Goal: Task Accomplishment & Management: Manage account settings

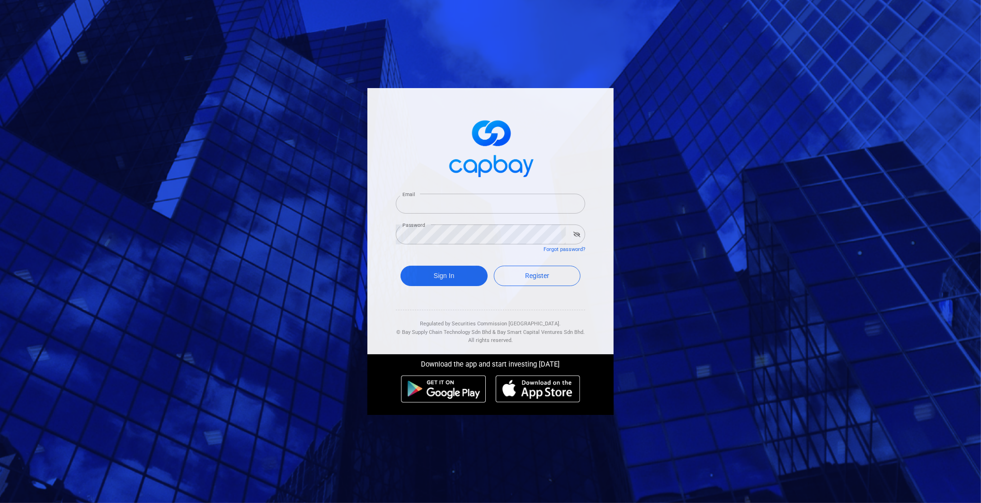
type input "[EMAIL_ADDRESS][DOMAIN_NAME]"
click at [423, 259] on form "Email [EMAIL_ADDRESS][DOMAIN_NAME] Email Password Password Forgot password? Sig…" at bounding box center [490, 241] width 189 height 118
click at [424, 266] on button "Sign In" at bounding box center [443, 275] width 87 height 20
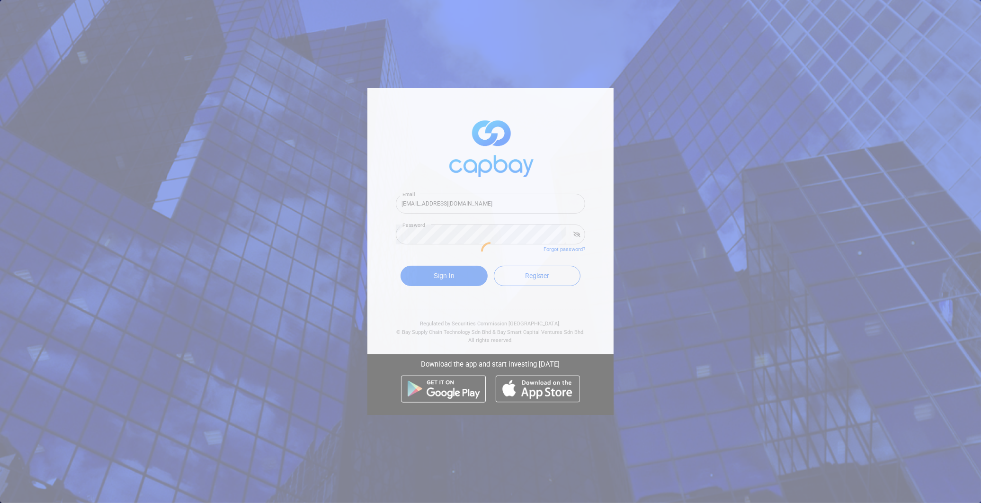
click at [429, 271] on div at bounding box center [490, 251] width 981 height 503
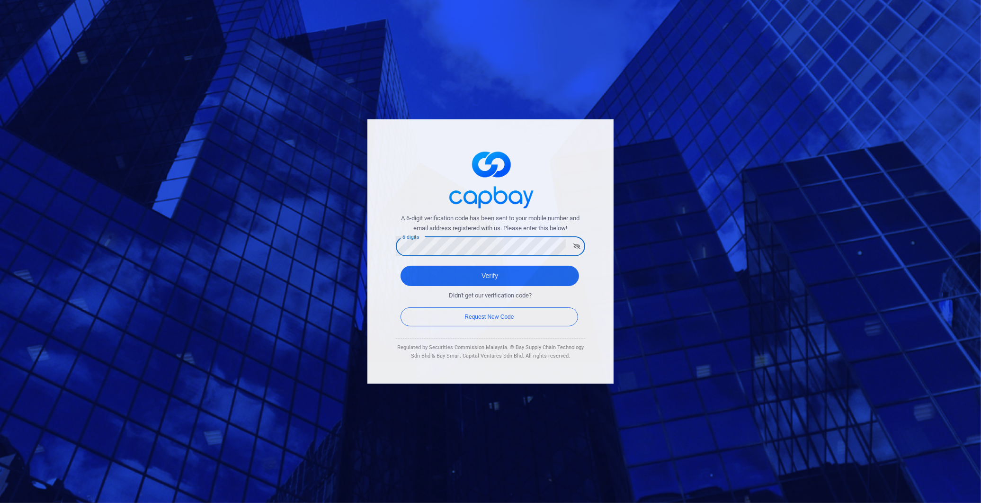
click at [400, 265] on button "Verify" at bounding box center [489, 275] width 178 height 20
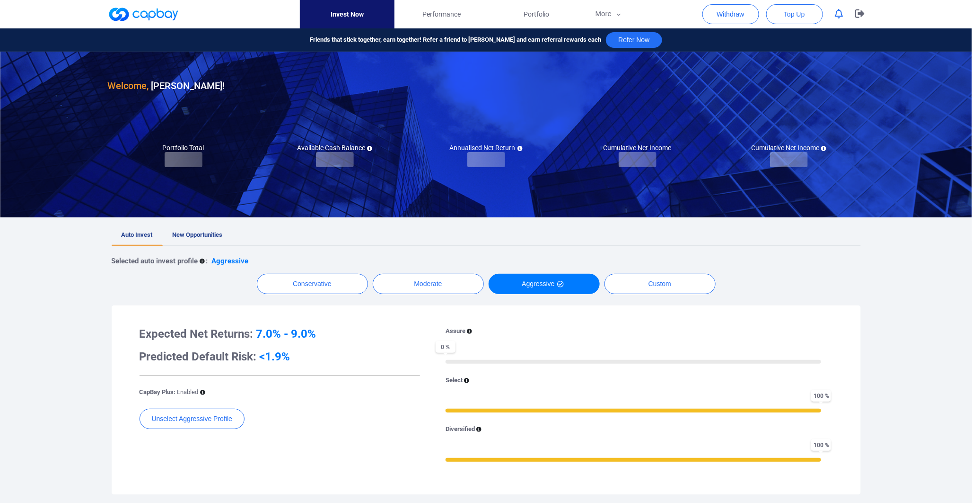
checkbox input "true"
drag, startPoint x: 211, startPoint y: 235, endPoint x: 461, endPoint y: 88, distance: 290.1
click at [211, 233] on span "New Opportunities" at bounding box center [198, 234] width 50 height 7
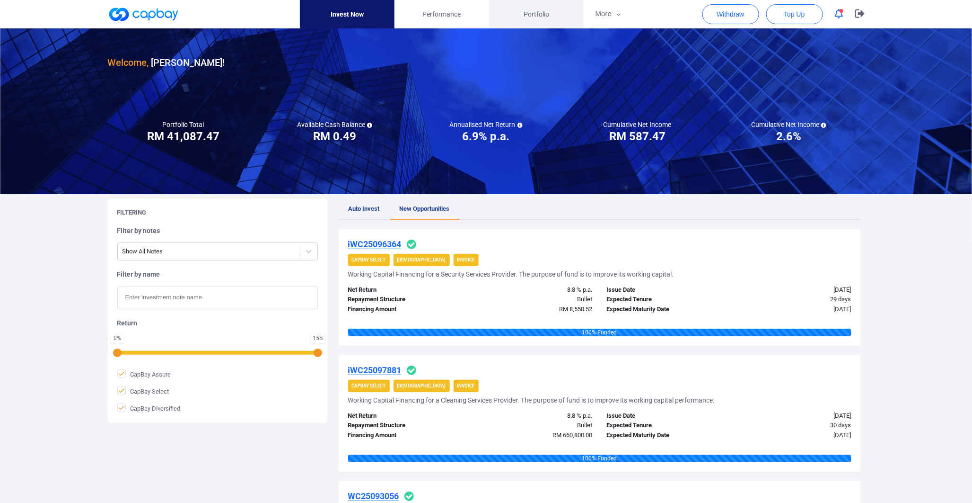
click at [559, 16] on link "Portfolio" at bounding box center [536, 14] width 95 height 28
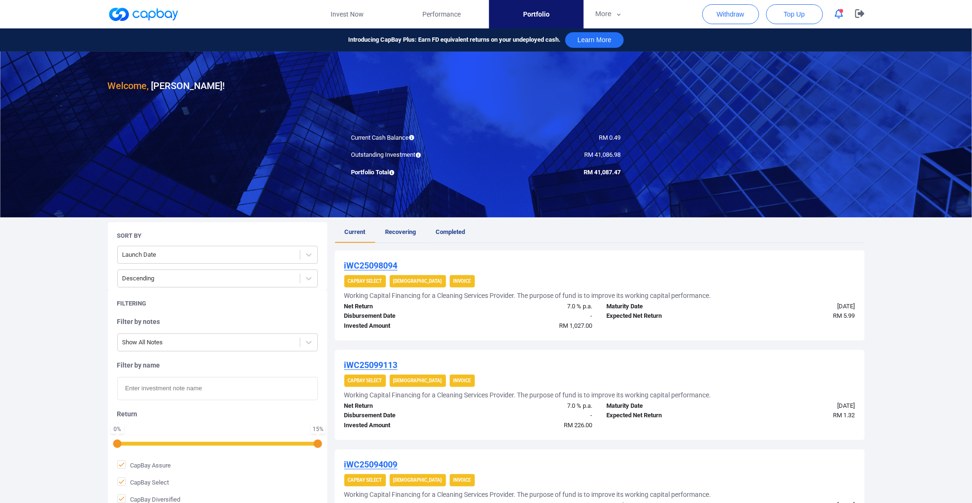
click at [398, 234] on span "Recovering" at bounding box center [401, 231] width 31 height 7
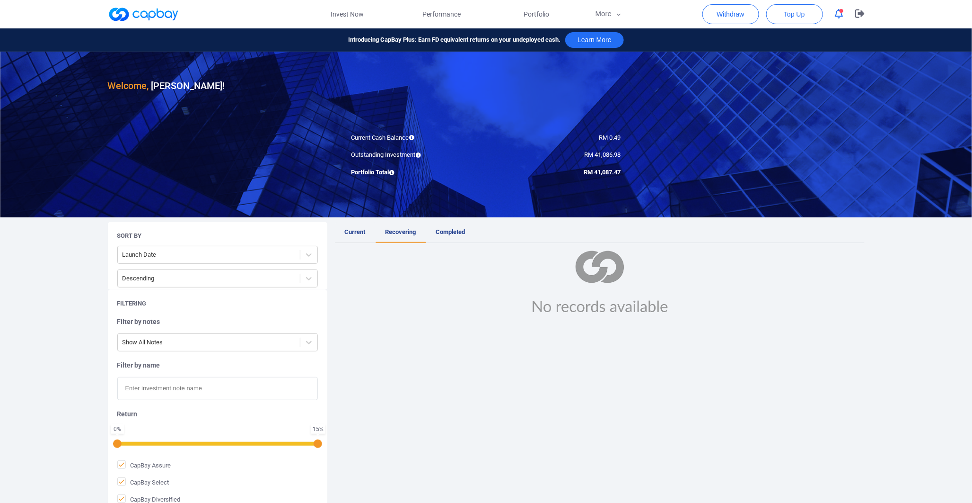
click at [351, 233] on span "Current" at bounding box center [355, 231] width 21 height 7
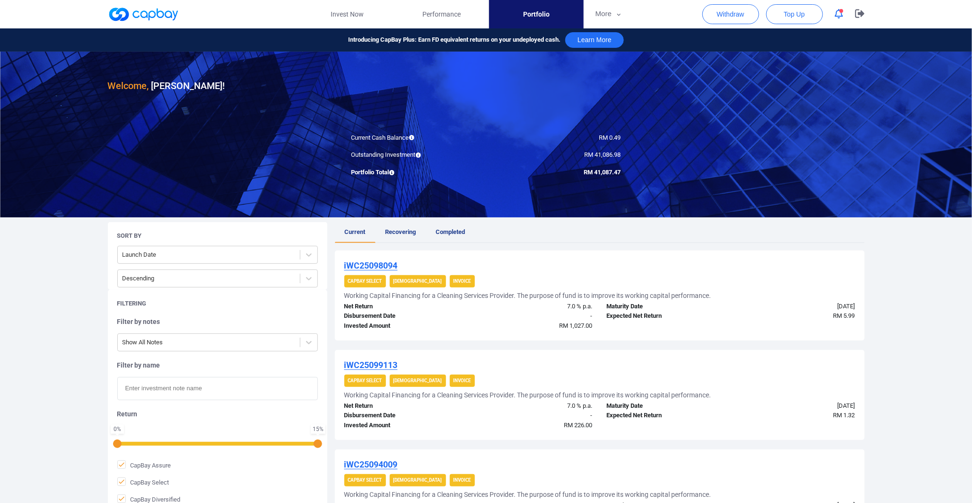
click at [842, 13] on icon "button" at bounding box center [839, 14] width 9 height 10
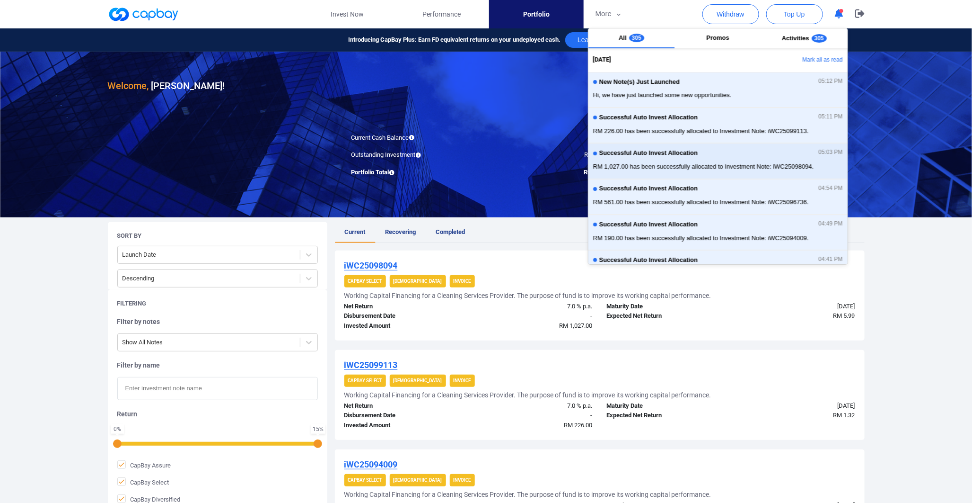
click at [780, 165] on span "RM 1,027.00 has been successfully allocated to Investment Note: iWC25098094." at bounding box center [718, 166] width 250 height 9
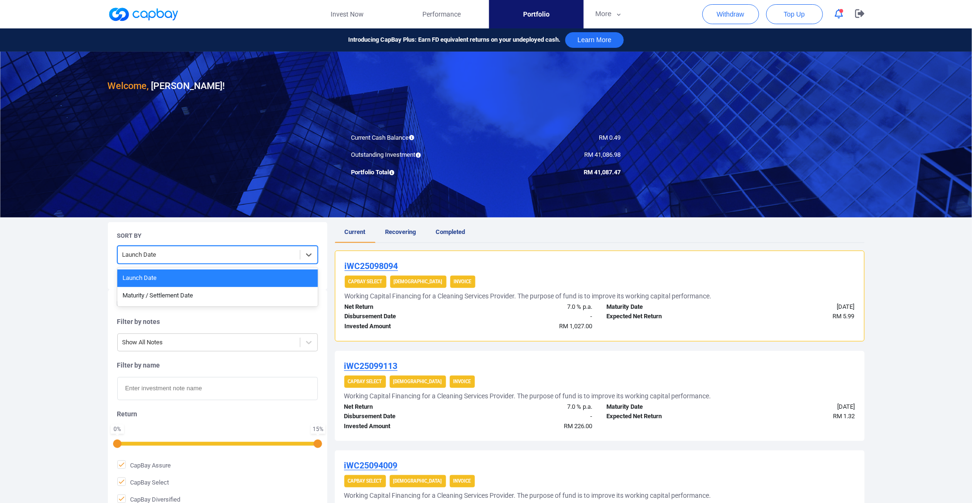
drag, startPoint x: 263, startPoint y: 254, endPoint x: 135, endPoint y: 316, distance: 142.0
click at [263, 254] on div at bounding box center [209, 255] width 173 height 12
click at [148, 286] on div "Launch Date" at bounding box center [217, 278] width 201 height 18
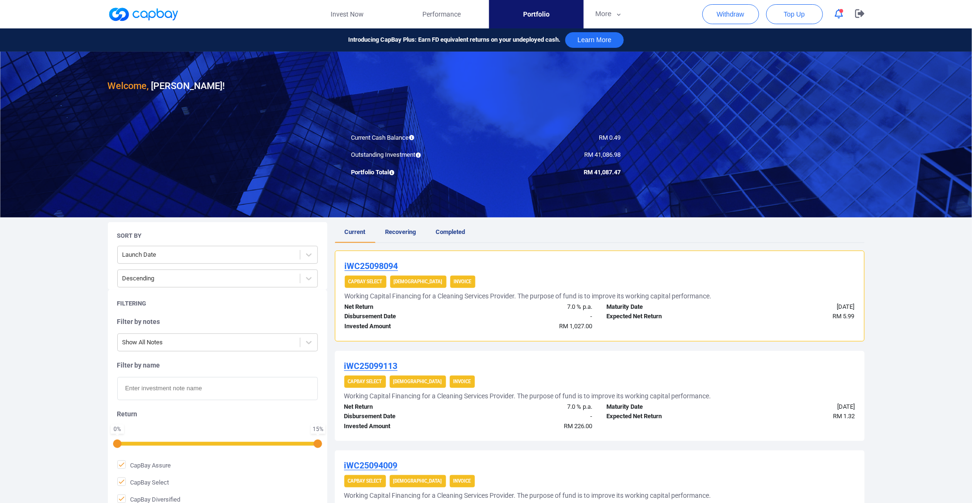
click at [148, 294] on div "Filtering Filter by notes Show All Notes Filter by name Return 0 % 15 % CapBay …" at bounding box center [218, 410] width 220 height 241
click at [172, 250] on div at bounding box center [209, 255] width 173 height 12
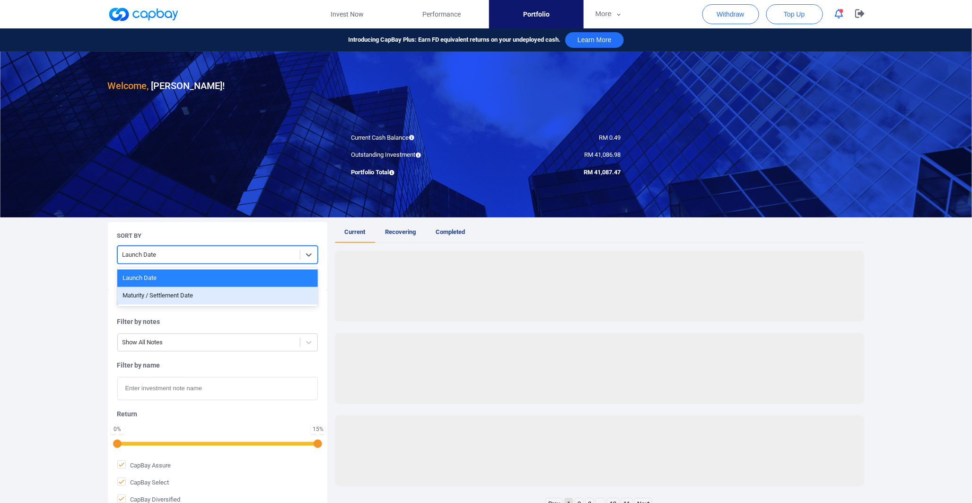
click at [170, 295] on div "Maturity / Settlement Date" at bounding box center [217, 296] width 201 height 18
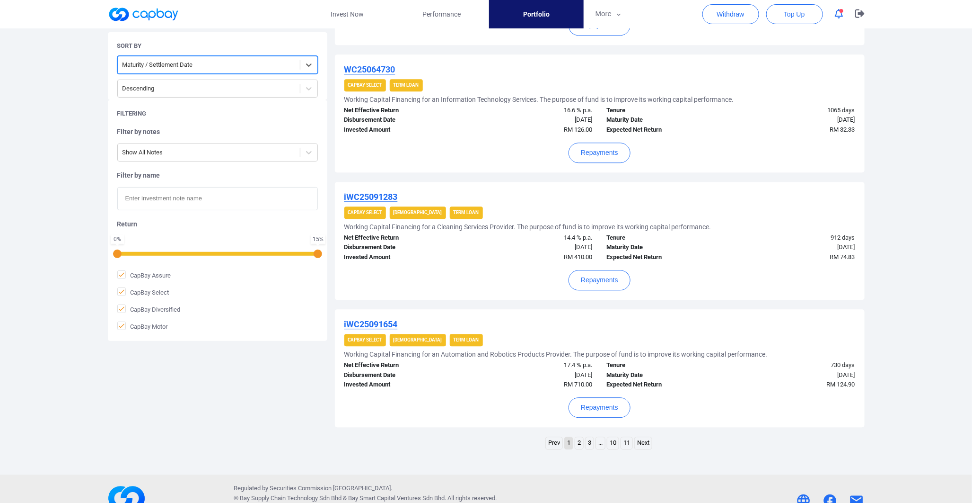
scroll to position [1107, 0]
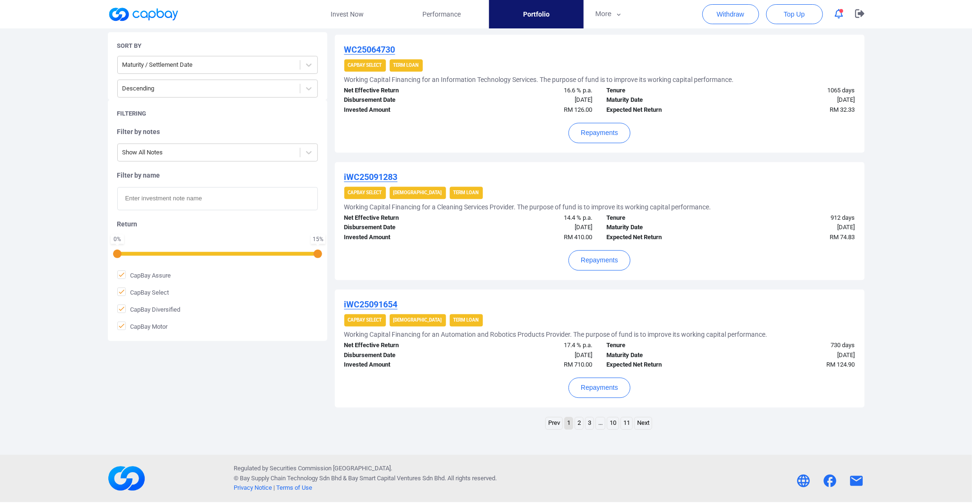
click at [579, 426] on link "2" at bounding box center [579, 423] width 8 height 12
click at [585, 428] on link "3" at bounding box center [585, 423] width 8 height 12
click at [597, 419] on link "4" at bounding box center [595, 423] width 8 height 12
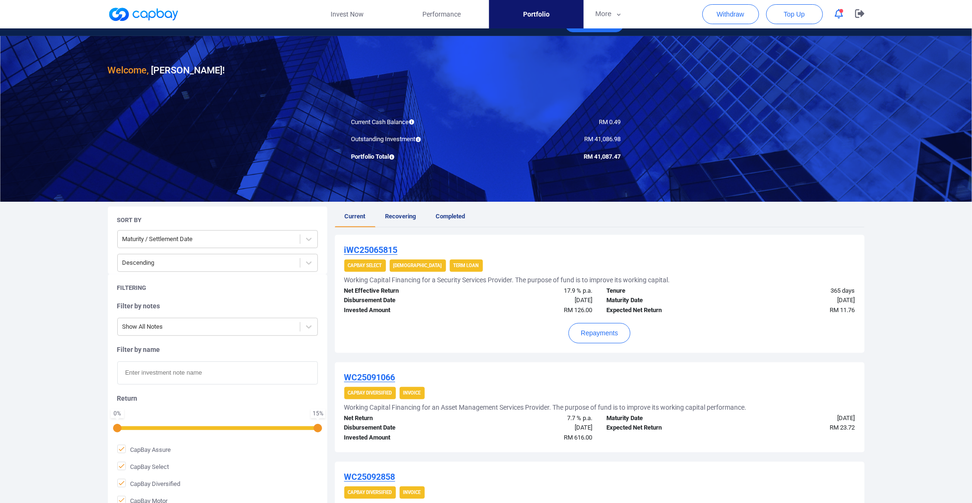
scroll to position [13, 0]
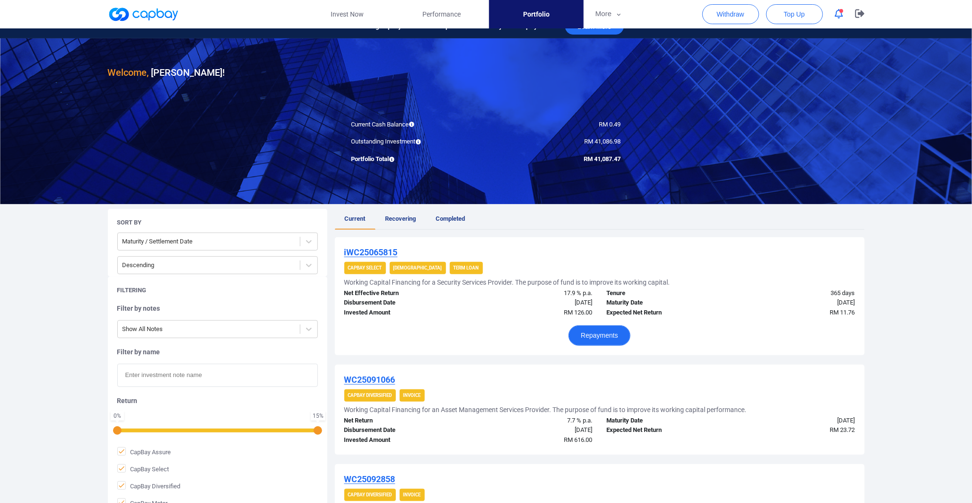
click at [590, 328] on button "Repayments" at bounding box center [600, 335] width 62 height 20
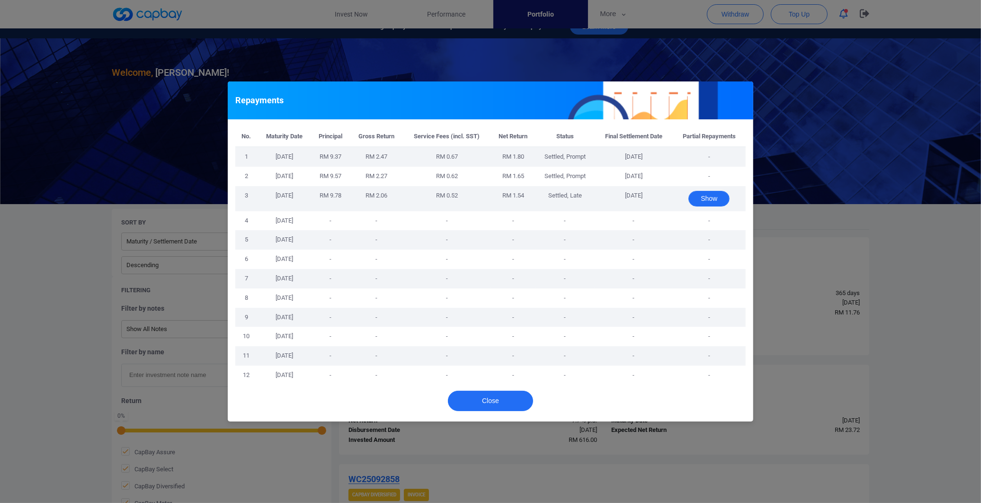
click at [707, 198] on button "Show" at bounding box center [708, 199] width 41 height 16
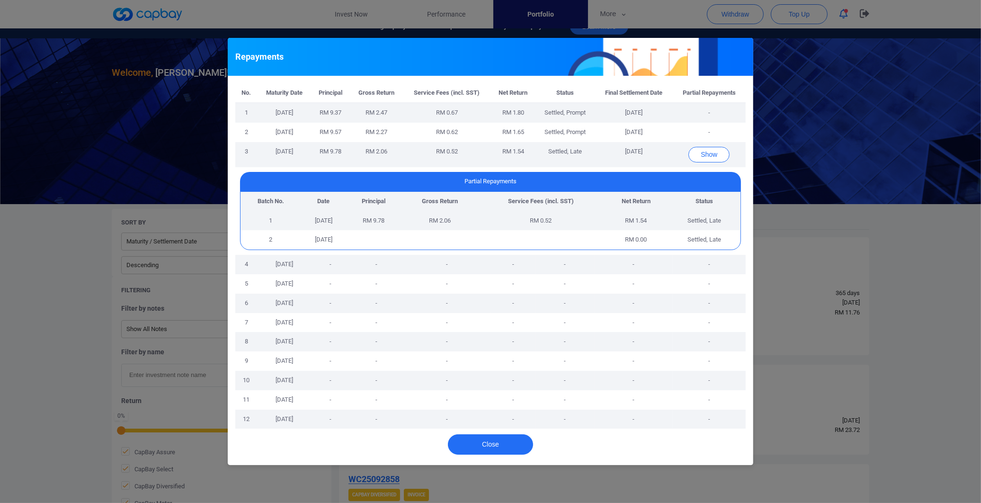
click at [884, 338] on div "Repayments No. Maturity Date Principal Gross Return Service Fees (incl. SST) Ne…" at bounding box center [490, 251] width 981 height 503
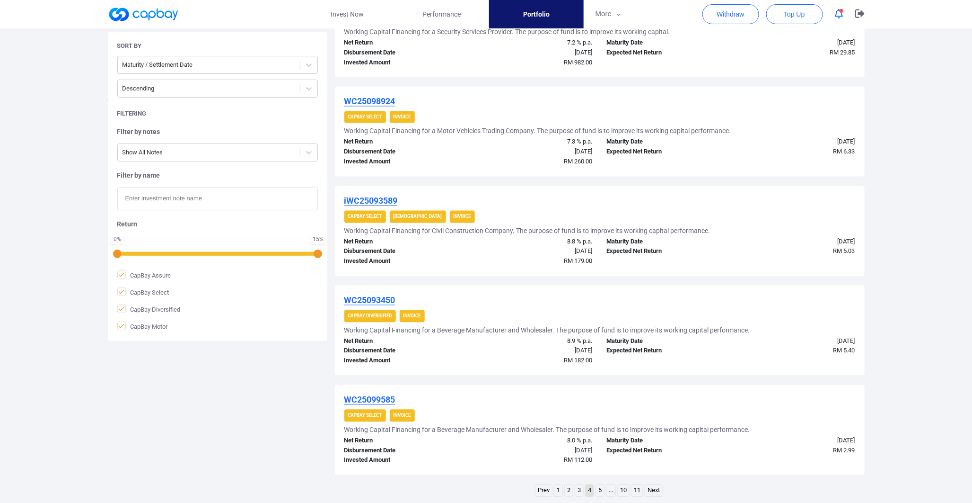
scroll to position [855, 0]
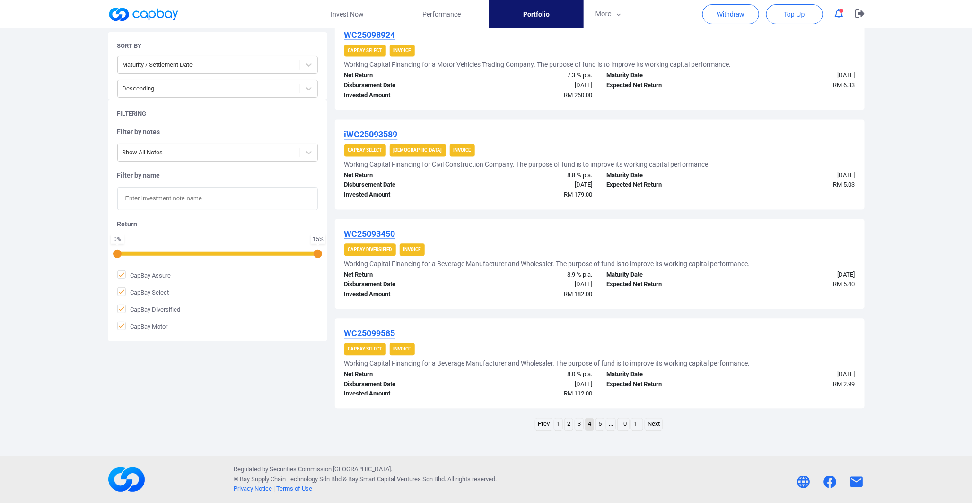
click at [579, 432] on ul "Prev 1 2 3 4 5 ... 10 11 Next" at bounding box center [599, 425] width 129 height 15
click at [579, 427] on link "3" at bounding box center [579, 424] width 8 height 12
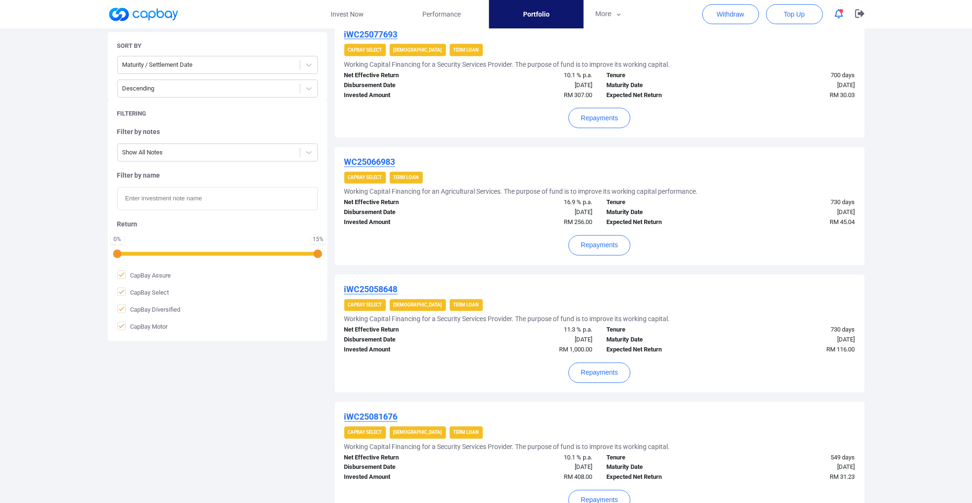
scroll to position [739, 0]
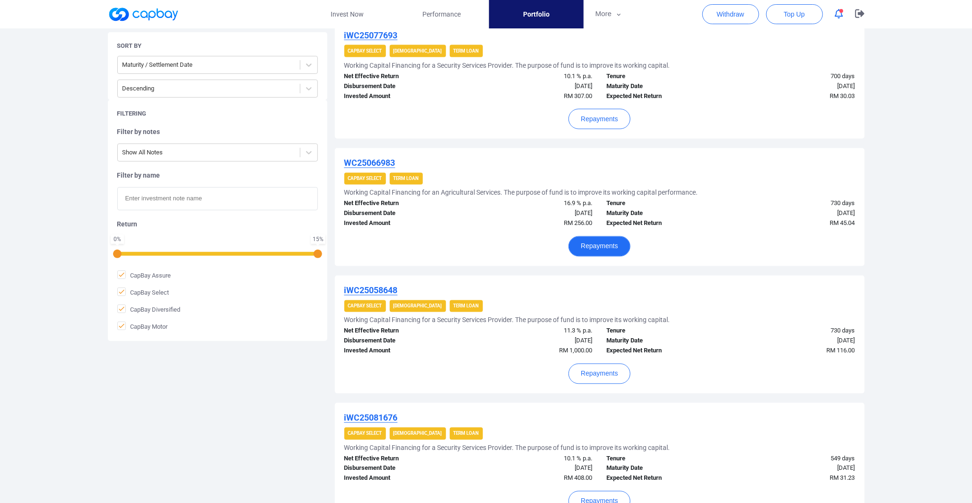
click at [617, 246] on button "Repayments" at bounding box center [600, 246] width 62 height 20
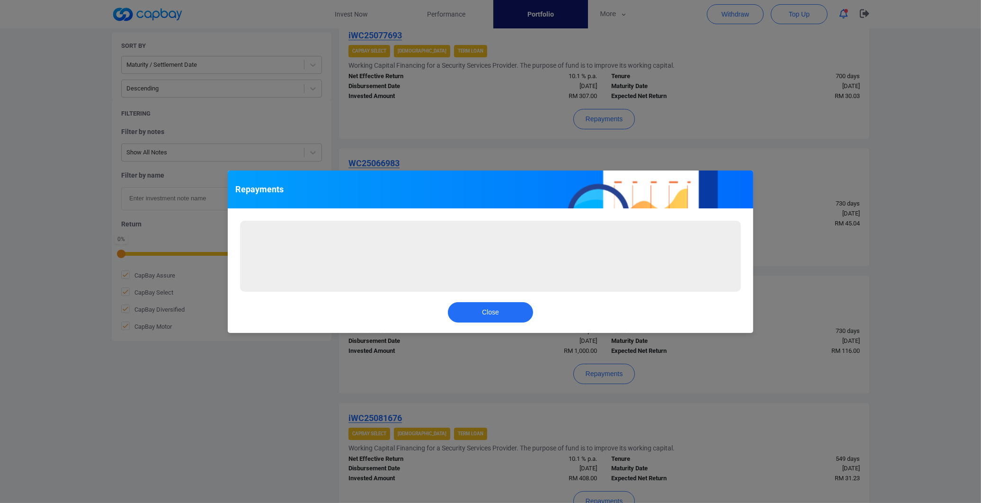
click at [945, 311] on div "Repayments Loading... Close" at bounding box center [490, 251] width 981 height 503
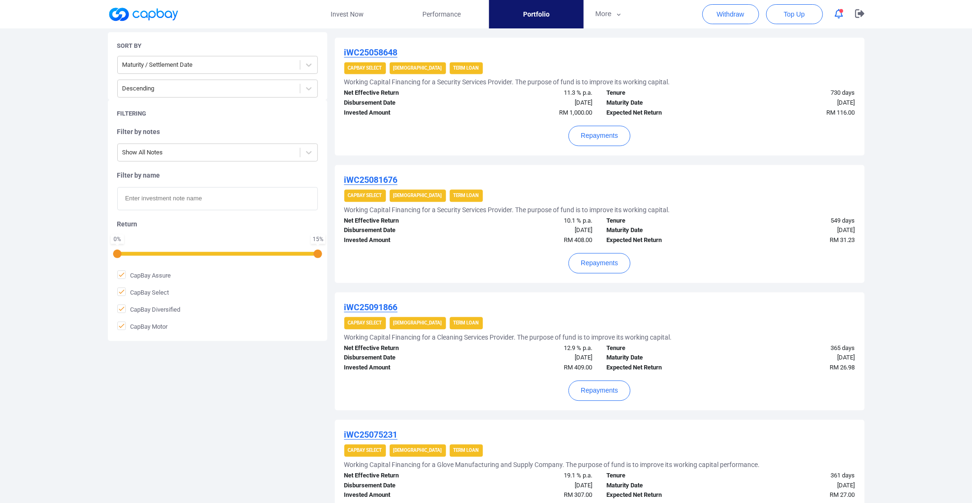
scroll to position [1107, 0]
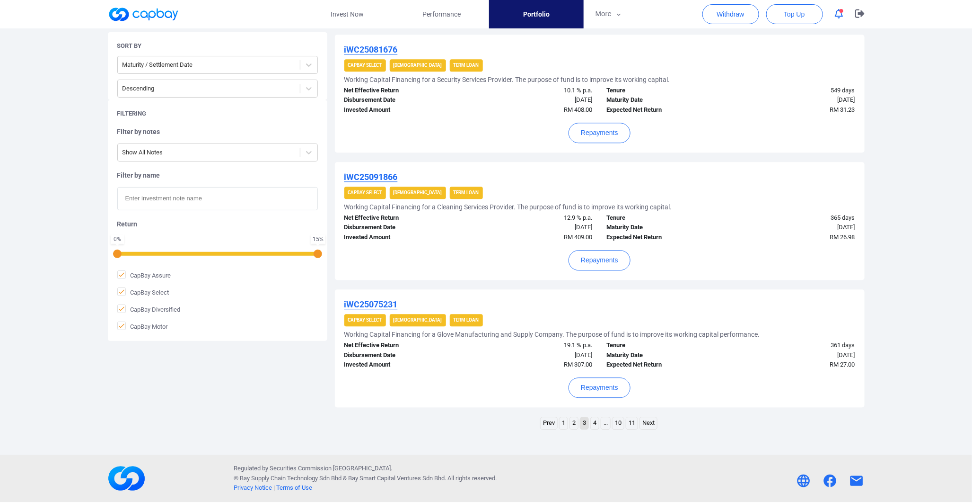
click at [571, 429] on link "2" at bounding box center [574, 423] width 8 height 12
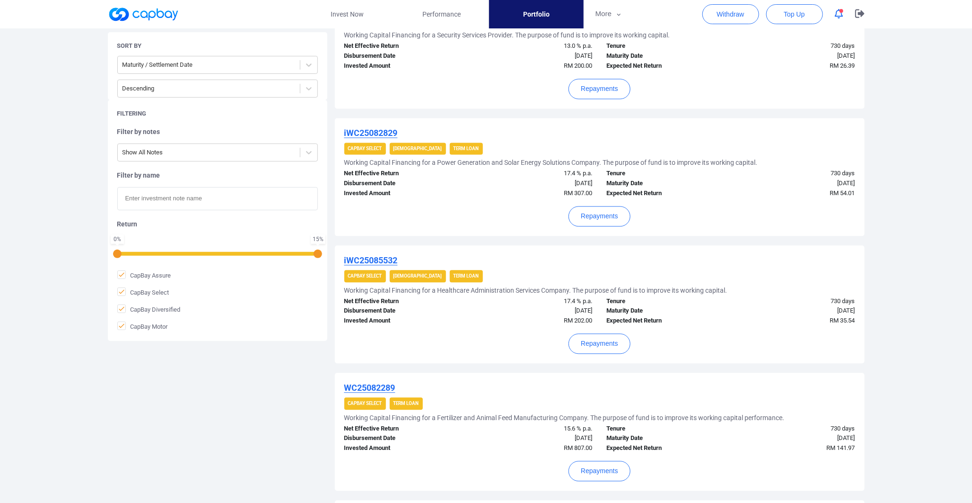
scroll to position [1054, 0]
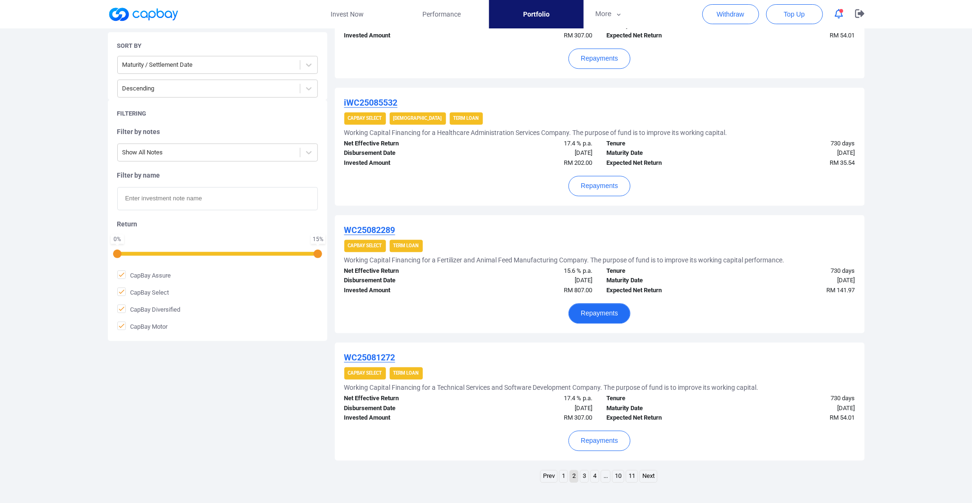
click at [600, 318] on button "Repayments" at bounding box center [600, 313] width 62 height 20
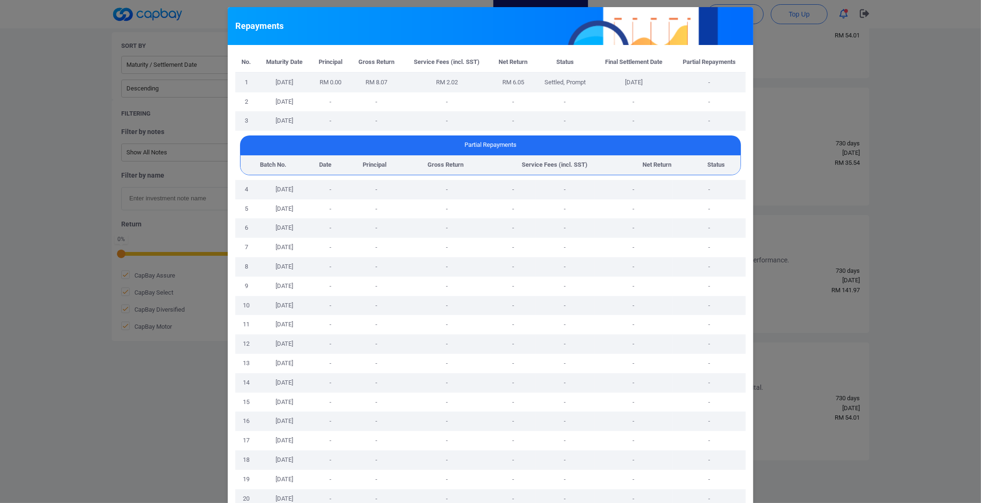
click at [826, 230] on div "Repayments No. Maturity Date Principal Gross Return Service Fees (incl. SST) Ne…" at bounding box center [490, 251] width 981 height 503
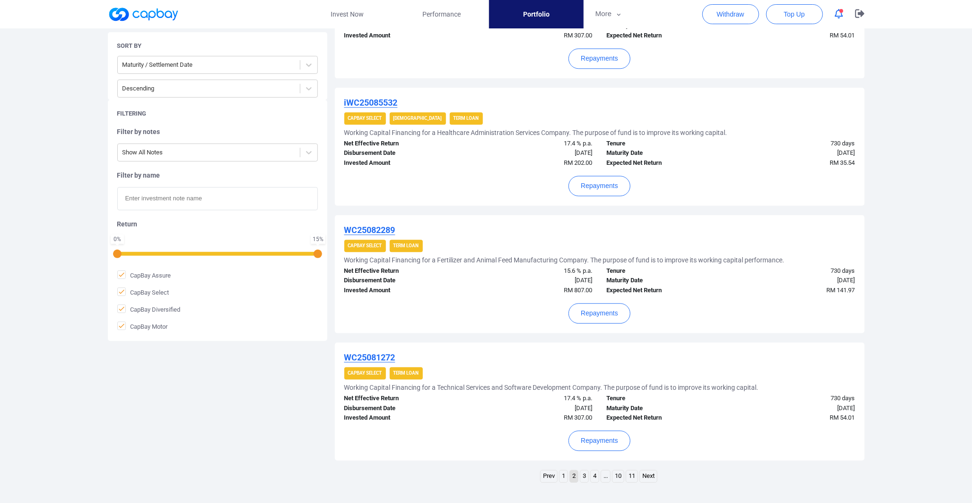
click at [564, 482] on li "1" at bounding box center [563, 475] width 9 height 13
click at [564, 479] on link "1" at bounding box center [564, 476] width 8 height 12
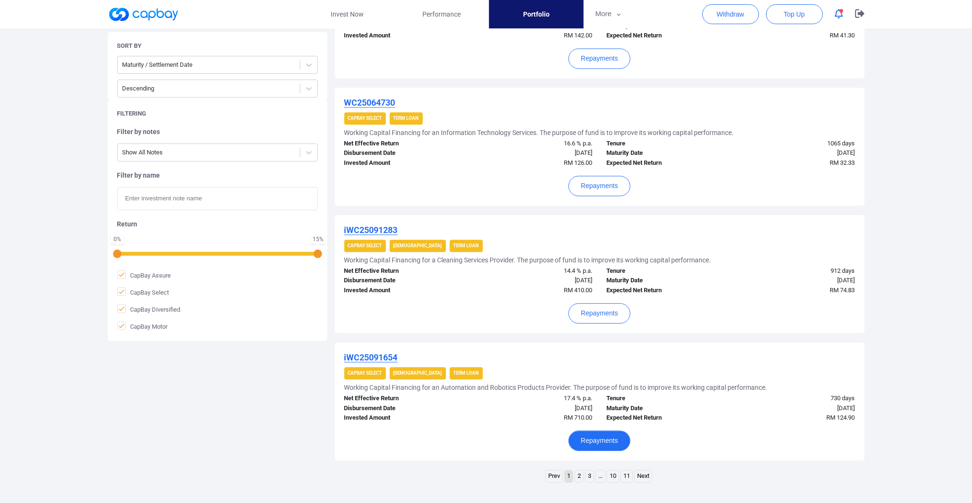
click at [599, 440] on button "Repayments" at bounding box center [600, 440] width 62 height 20
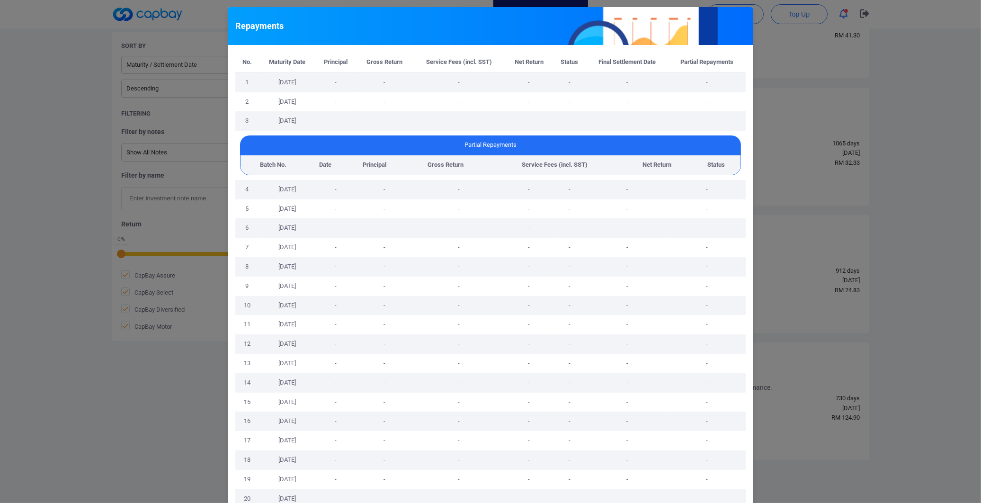
click at [812, 325] on div "Repayments No. Maturity Date Principal Gross Return Service Fees (incl. SST) Ne…" at bounding box center [490, 251] width 981 height 503
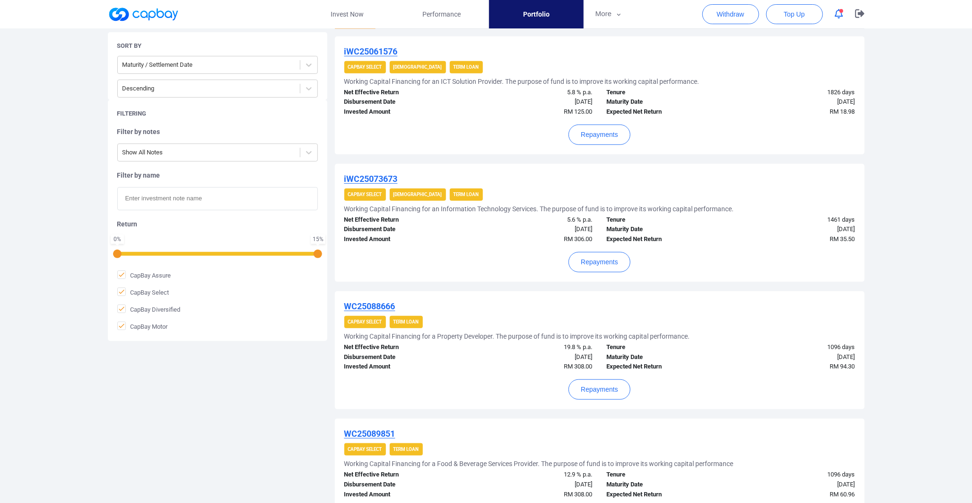
scroll to position [213, 0]
click at [609, 138] on button "Repayments" at bounding box center [600, 135] width 62 height 20
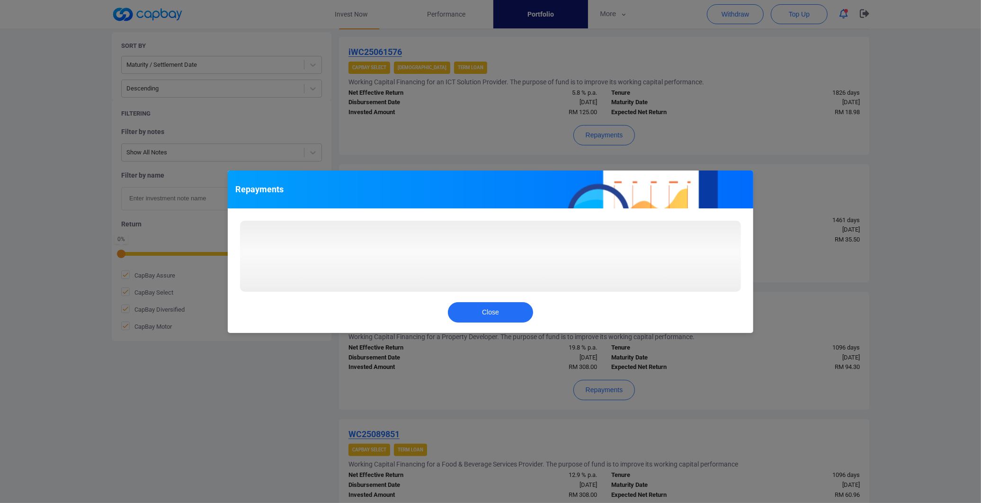
click at [691, 140] on div "Repayments Loading... Close" at bounding box center [490, 251] width 981 height 503
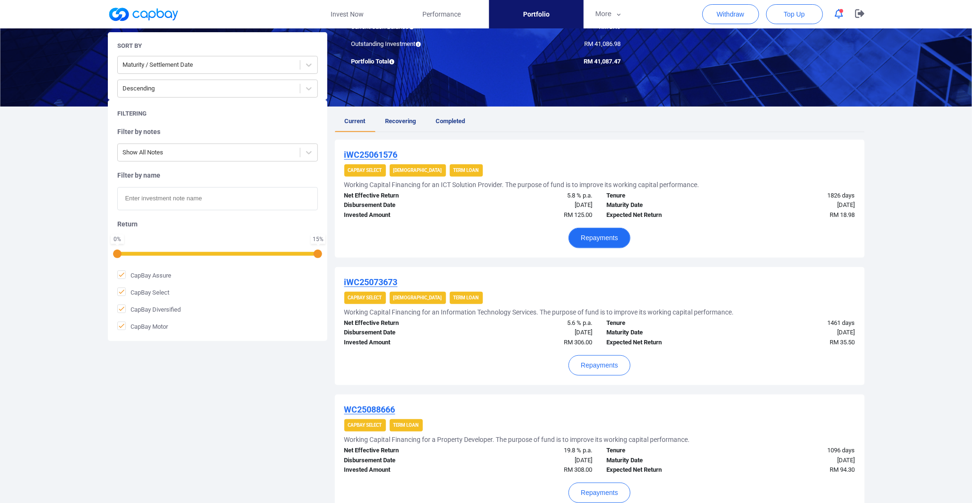
scroll to position [0, 0]
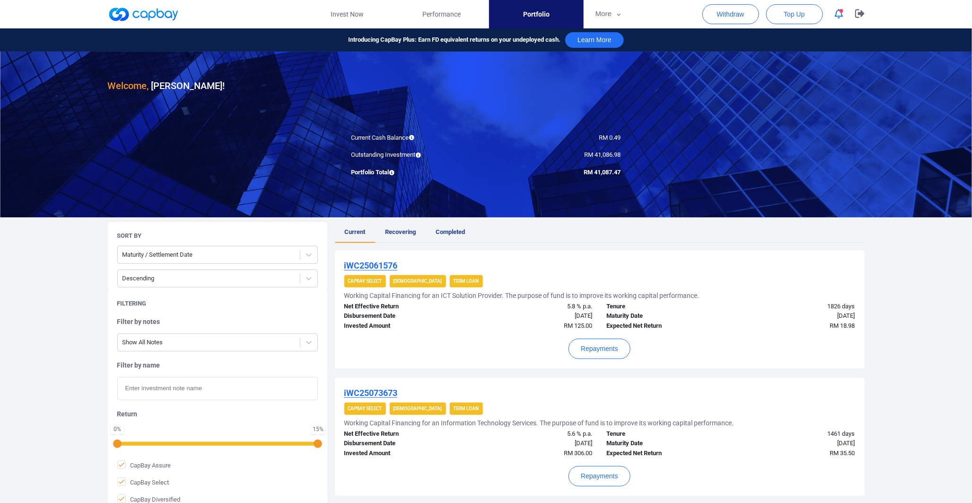
click at [838, 12] on icon "button" at bounding box center [839, 14] width 9 height 10
click at [159, 16] on link at bounding box center [143, 14] width 71 height 15
